Goal: Task Accomplishment & Management: Complete application form

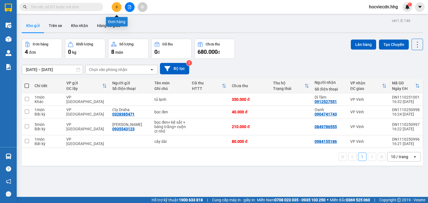
click at [119, 4] on button at bounding box center [117, 7] width 10 height 10
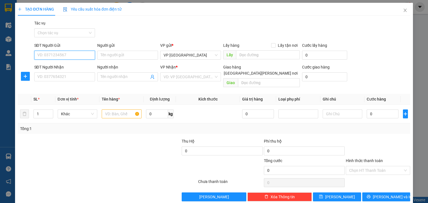
click at [72, 55] on input "SĐT Người Gửi" at bounding box center [64, 55] width 61 height 9
click at [74, 76] on input "SĐT Người Nhận" at bounding box center [64, 76] width 61 height 9
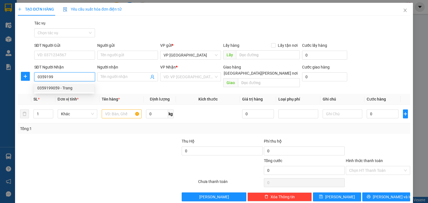
click at [81, 88] on div "0359199059 - Trang" at bounding box center [63, 88] width 53 height 6
type input "0359199059"
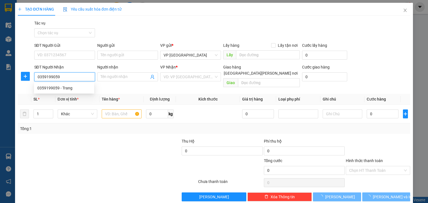
type input "Trang"
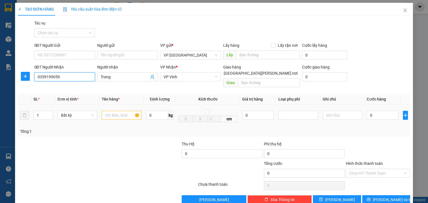
type input "0359199059"
click at [124, 111] on input "text" at bounding box center [122, 115] width 40 height 9
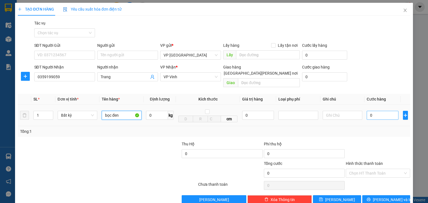
type input "bọc đen"
click at [381, 111] on input "0" at bounding box center [383, 115] width 32 height 9
type input "4"
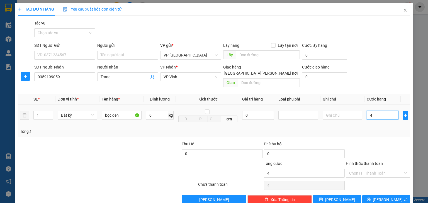
type input "40"
type input "400"
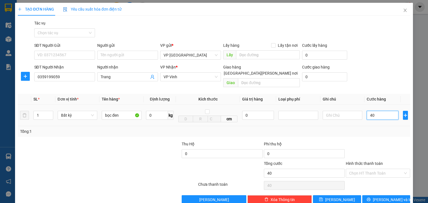
type input "400"
type input "4.000"
type input "40.000"
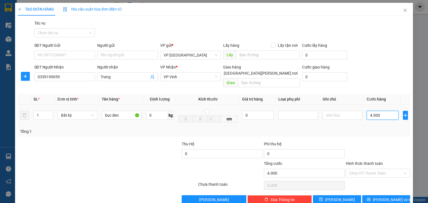
type input "40.000"
click at [375, 195] on button "[PERSON_NAME] và In" at bounding box center [386, 199] width 48 height 9
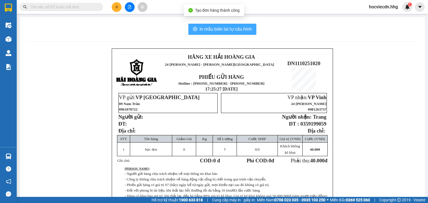
click at [228, 28] on span "In mẫu biên lai tự cấu hình" at bounding box center [225, 29] width 52 height 7
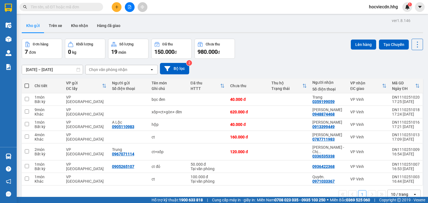
click at [119, 6] on button at bounding box center [117, 7] width 10 height 10
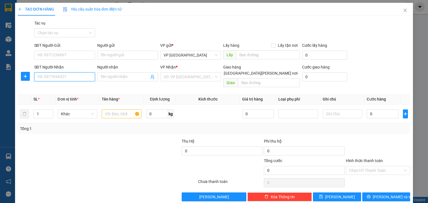
click at [74, 74] on input "SĐT Người Nhận" at bounding box center [64, 76] width 61 height 9
click at [62, 89] on div "0365737456 - [PERSON_NAME]" at bounding box center [64, 88] width 55 height 6
type input "0365737456"
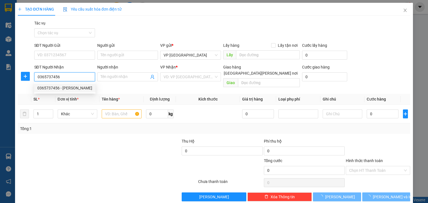
type input "[PERSON_NAME]"
type input "[GEOGRAPHIC_DATA], [GEOGRAPHIC_DATA][PERSON_NAME]"
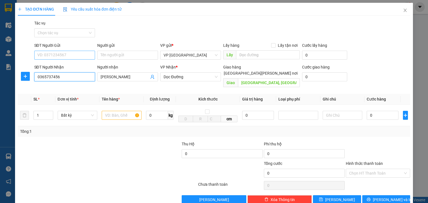
type input "0365737456"
click at [71, 53] on input "SĐT Người Gửi" at bounding box center [64, 55] width 61 height 9
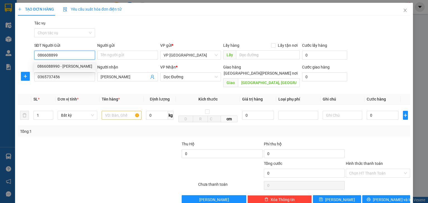
click at [74, 64] on div "0866088990 - [PERSON_NAME]" at bounding box center [64, 66] width 55 height 6
type input "0866088990"
type input "[PERSON_NAME]"
type input "0866088990"
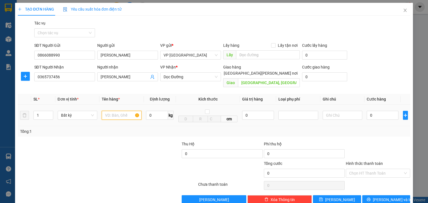
click at [118, 112] on input "text" at bounding box center [122, 115] width 40 height 9
type input "bọc đen"
click at [387, 111] on input "0" at bounding box center [383, 115] width 32 height 9
type input "5"
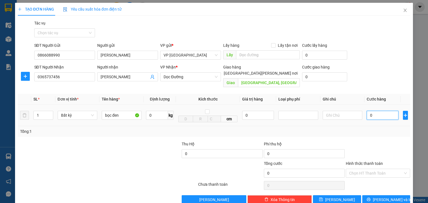
type input "5"
type input "50"
type input "500"
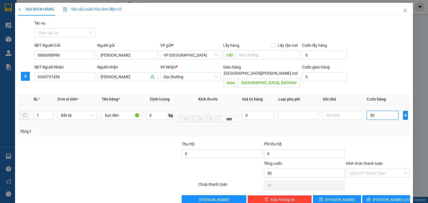
type input "500"
type input "5.000"
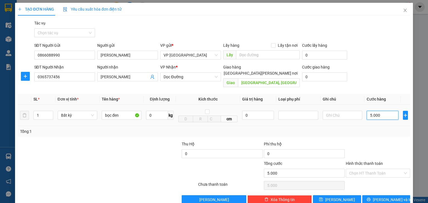
type input "50.000"
click at [378, 197] on span "[PERSON_NAME] và In" at bounding box center [392, 200] width 39 height 6
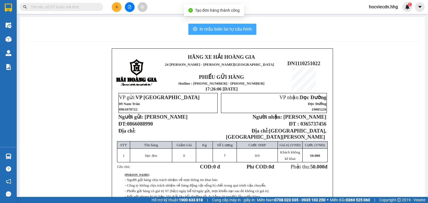
click at [214, 25] on button "In mẫu biên lai tự cấu hình" at bounding box center [222, 29] width 68 height 11
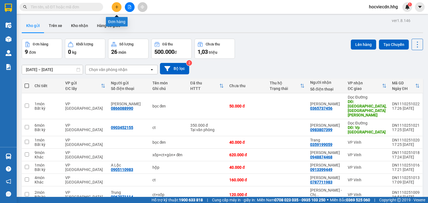
click at [116, 6] on icon "plus" at bounding box center [117, 7] width 4 height 4
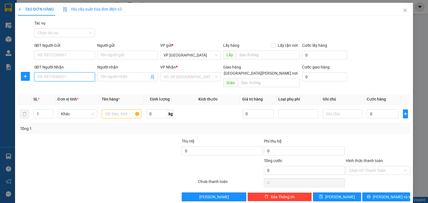
click at [85, 77] on input "SĐT Người Nhận" at bounding box center [64, 76] width 61 height 9
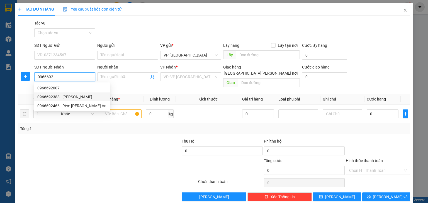
click at [79, 99] on div "0966692388 - [PERSON_NAME]" at bounding box center [71, 97] width 69 height 6
type input "0966692388"
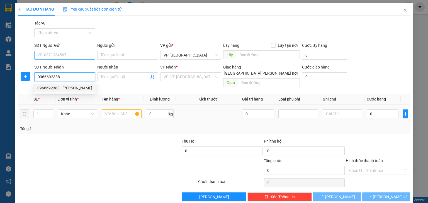
type input "[PERSON_NAME]"
type input "[PERSON_NAME][GEOGRAPHIC_DATA], [PERSON_NAME]"
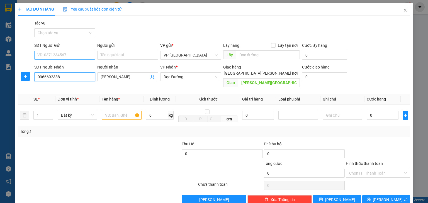
type input "0966692388"
click at [81, 56] on input "SĐT Người Gửi" at bounding box center [64, 55] width 61 height 9
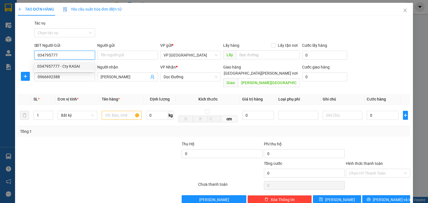
click at [79, 64] on div "0347957777 - Cty KASAI" at bounding box center [63, 66] width 53 height 6
type input "0347957777"
type input "Cty KASAI"
type input "0347957777"
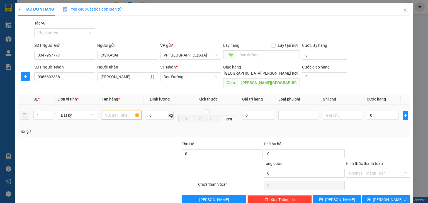
click at [113, 111] on input "text" at bounding box center [122, 115] width 40 height 9
type input "hs"
click at [378, 111] on input "0" at bounding box center [383, 115] width 32 height 9
type input "5"
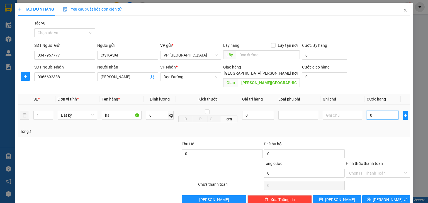
type input "5"
type input "50"
type input "500"
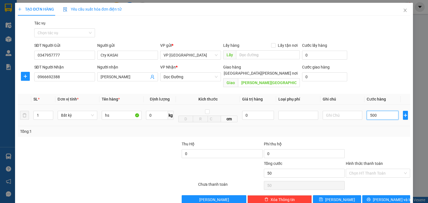
type input "500"
type input "5.000"
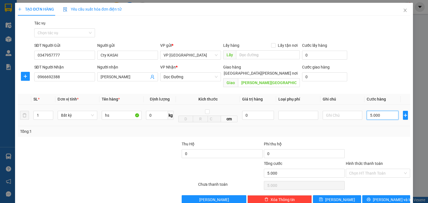
type input "50.000"
click at [378, 197] on span "[PERSON_NAME] và In" at bounding box center [392, 200] width 39 height 6
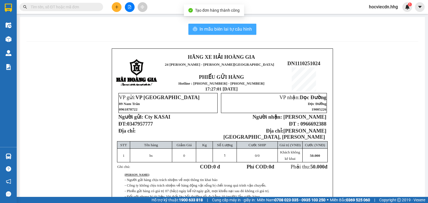
click at [204, 28] on span "In mẫu biên lai tự cấu hình" at bounding box center [225, 29] width 52 height 7
click at [188, 24] on button "In mẫu biên lai tự cấu hình" at bounding box center [222, 29] width 68 height 11
